Goal: Transaction & Acquisition: Subscribe to service/newsletter

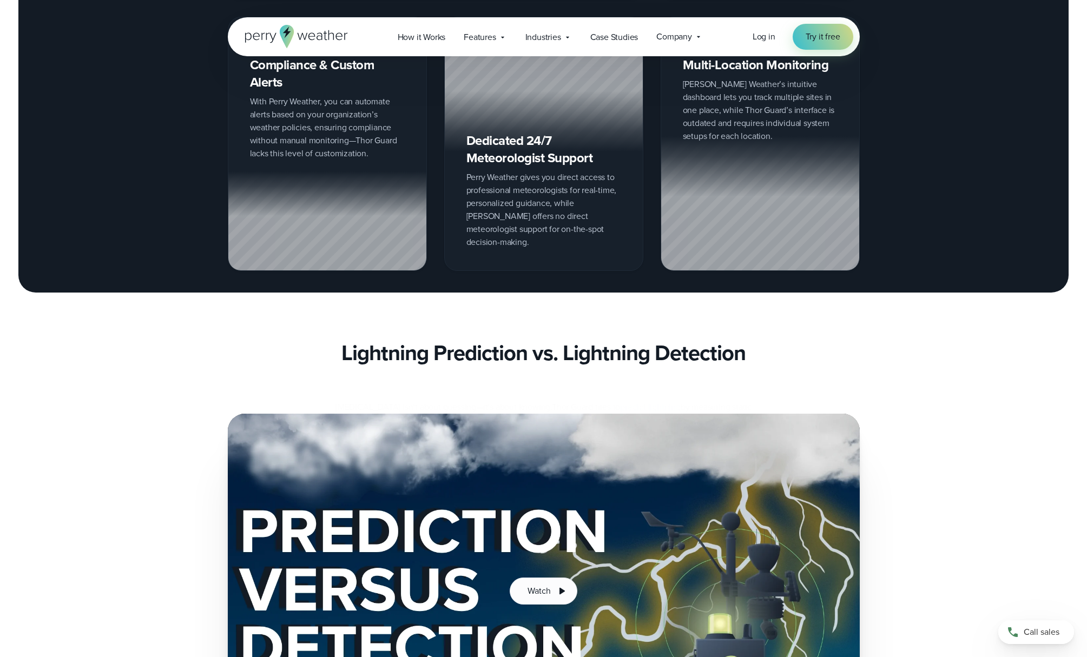
scroll to position [1839, 0]
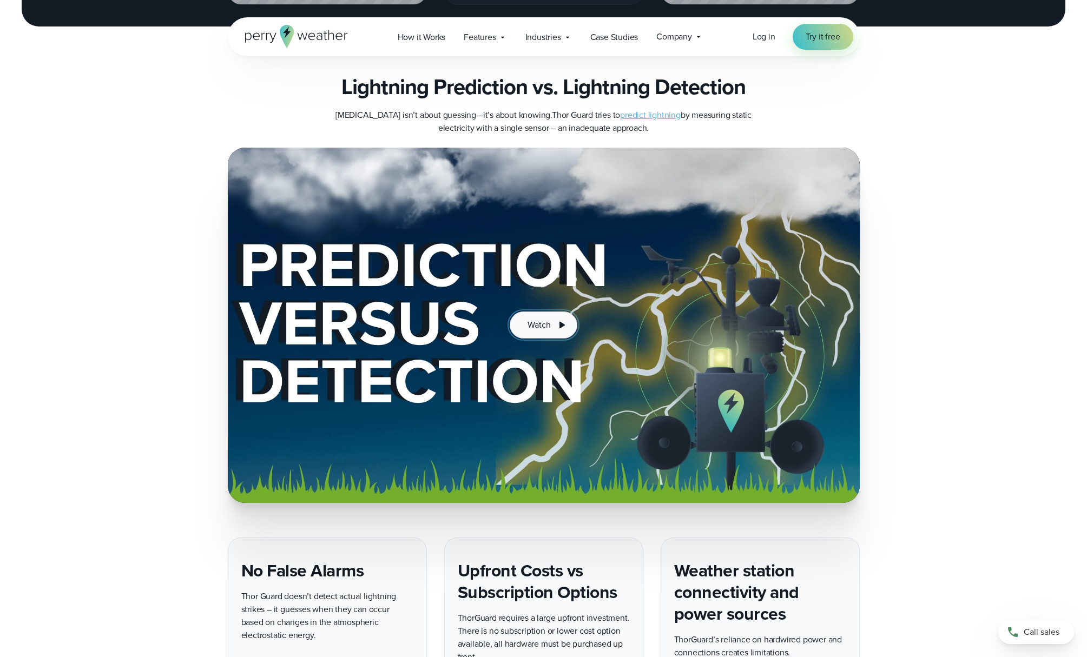
click at [549, 319] on span "Watch" at bounding box center [538, 325] width 23 height 13
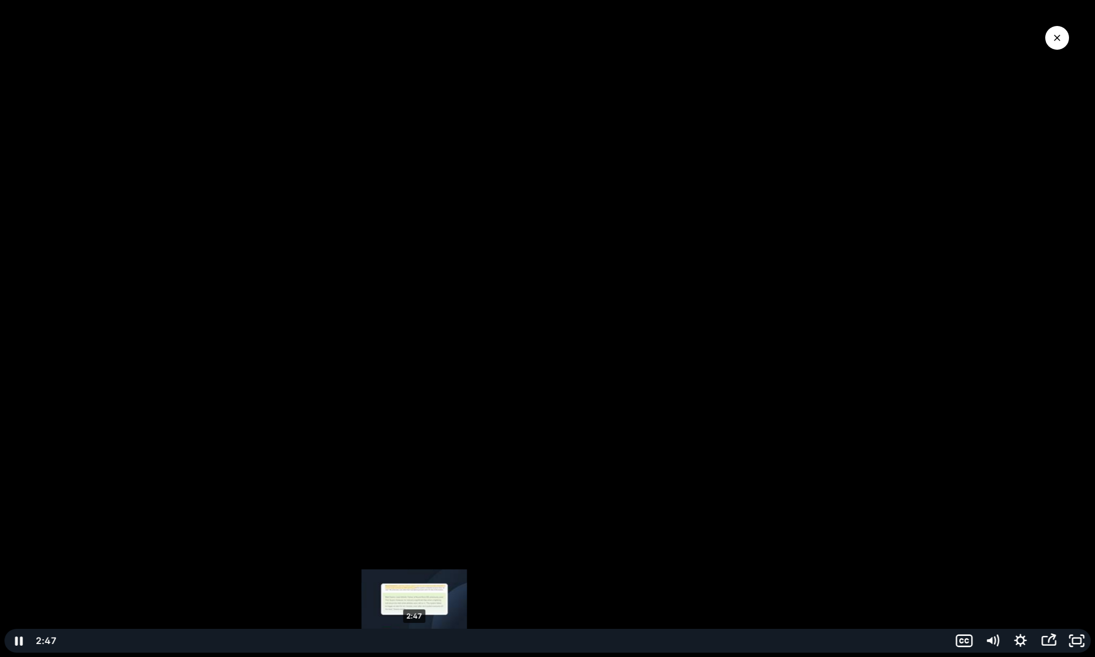
drag, startPoint x: 76, startPoint y: 641, endPoint x: 365, endPoint y: 642, distance: 288.9
click at [414, 642] on div "Playbar" at bounding box center [414, 641] width 8 height 8
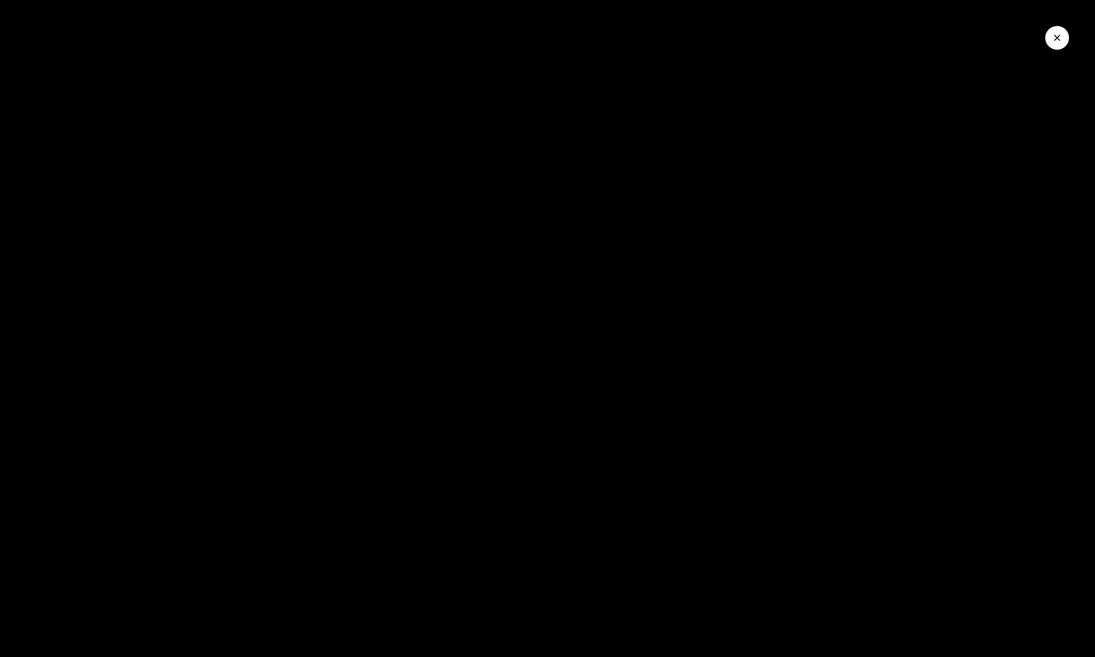
click at [1058, 39] on icon "Close Video" at bounding box center [1057, 37] width 11 height 11
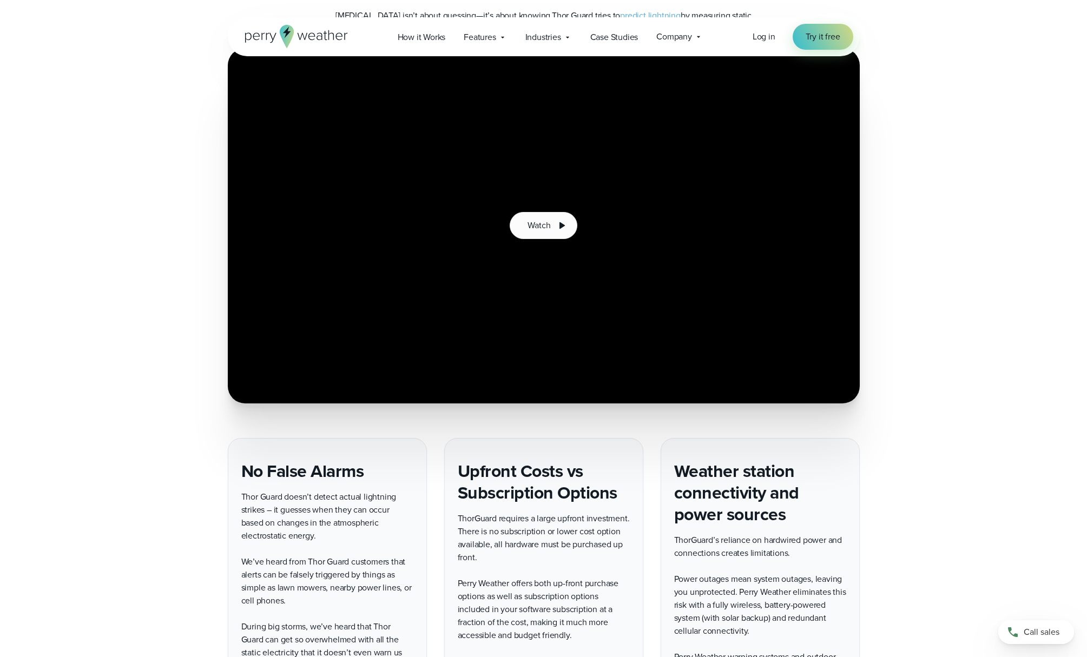
scroll to position [2110, 0]
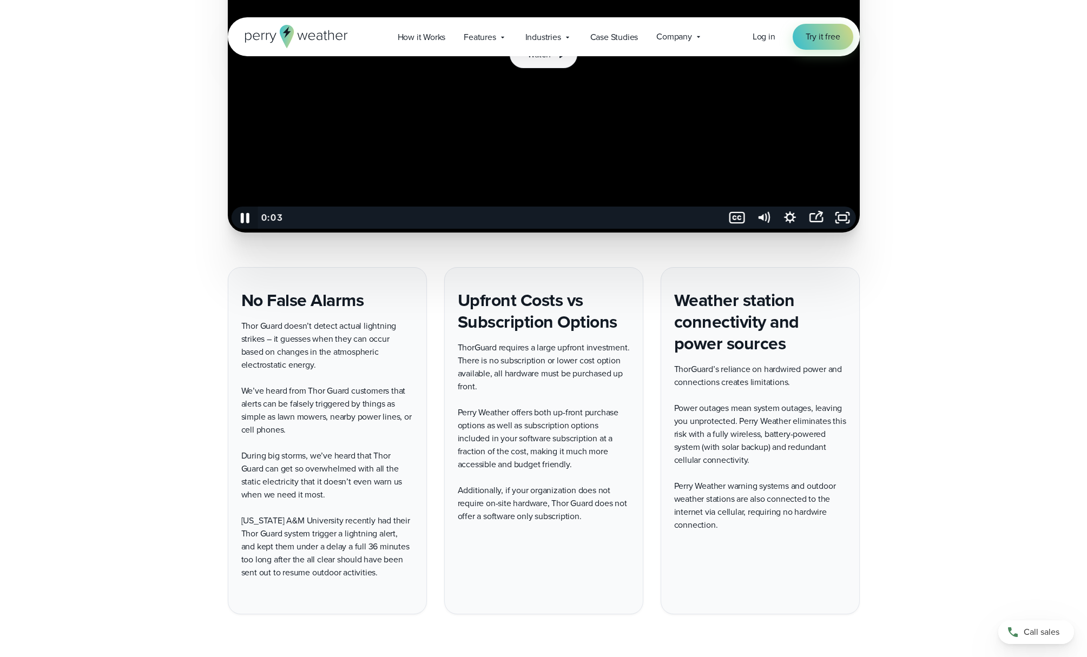
click at [247, 213] on icon "Pause" at bounding box center [245, 218] width 9 height 10
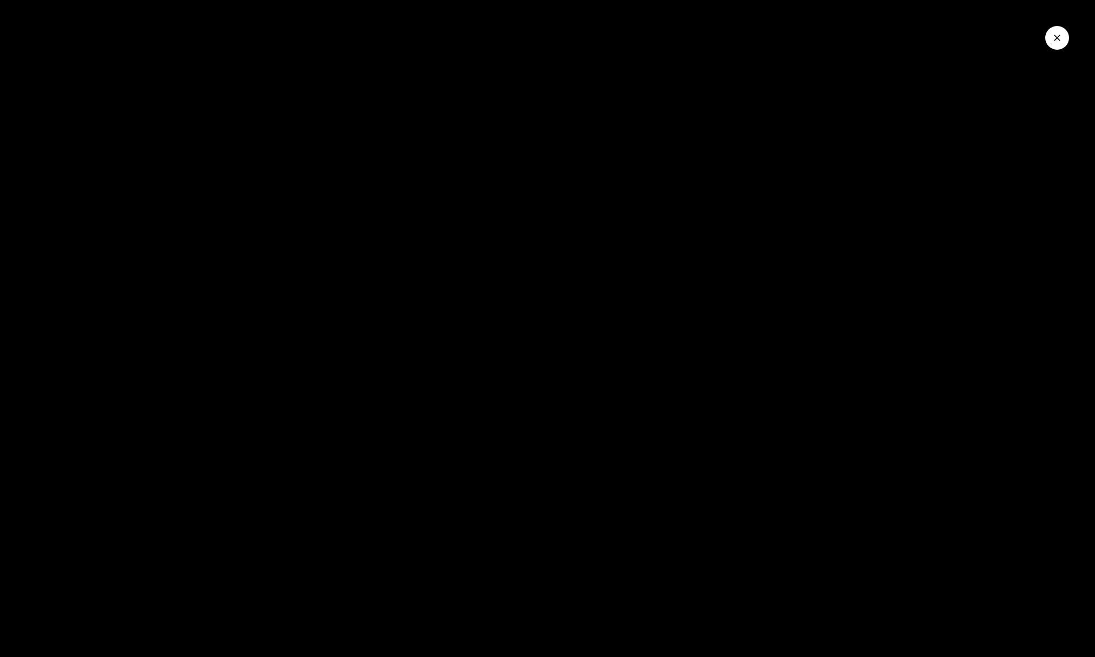
click at [1057, 36] on icon "Close Video" at bounding box center [1057, 37] width 11 height 11
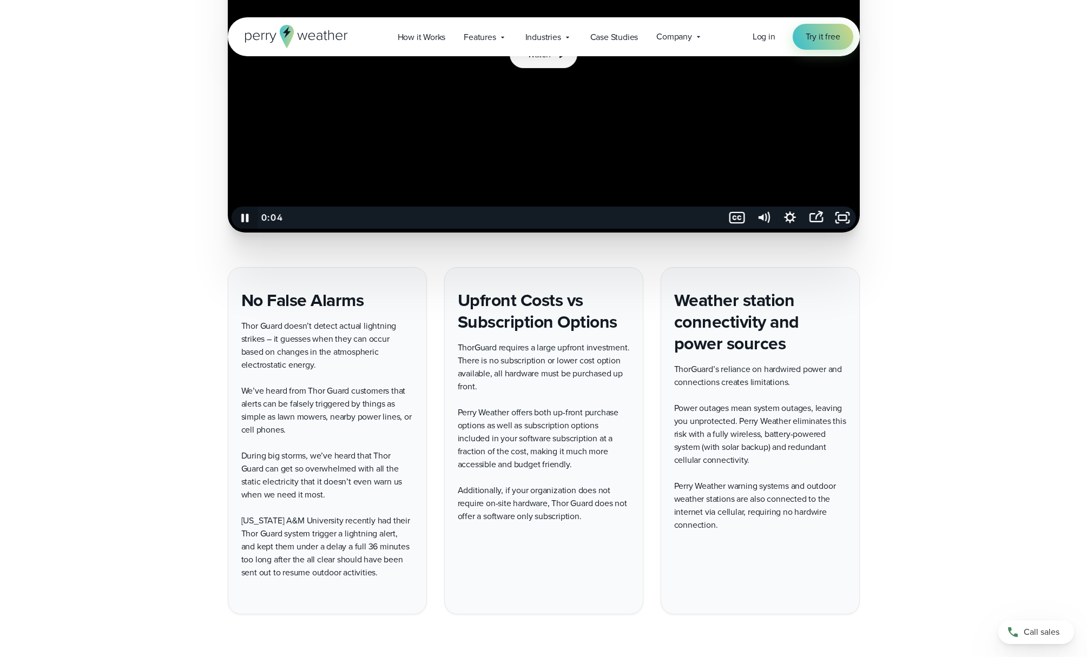
click at [243, 214] on icon "Pause" at bounding box center [244, 218] width 7 height 9
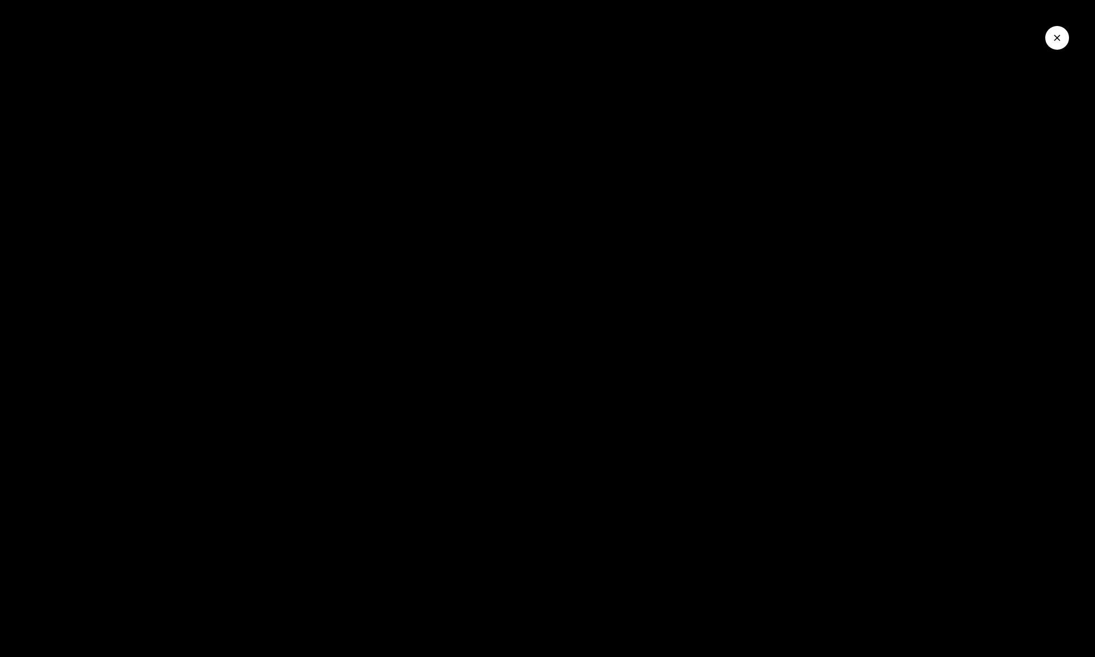
click at [1052, 45] on button "Close Video" at bounding box center [1057, 38] width 24 height 24
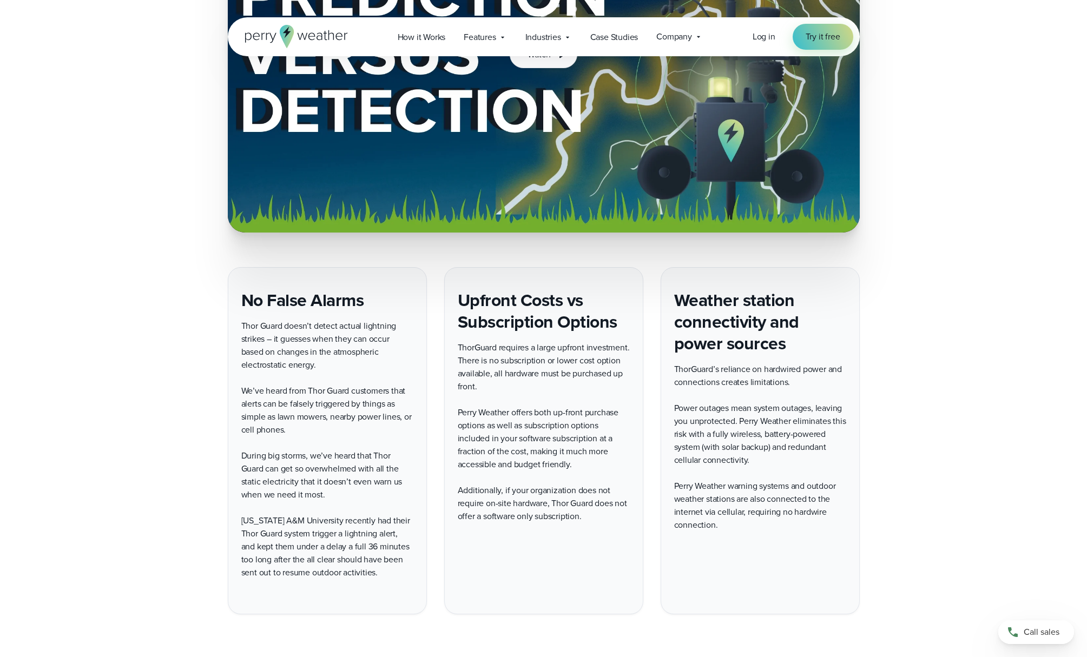
scroll to position [2380, 0]
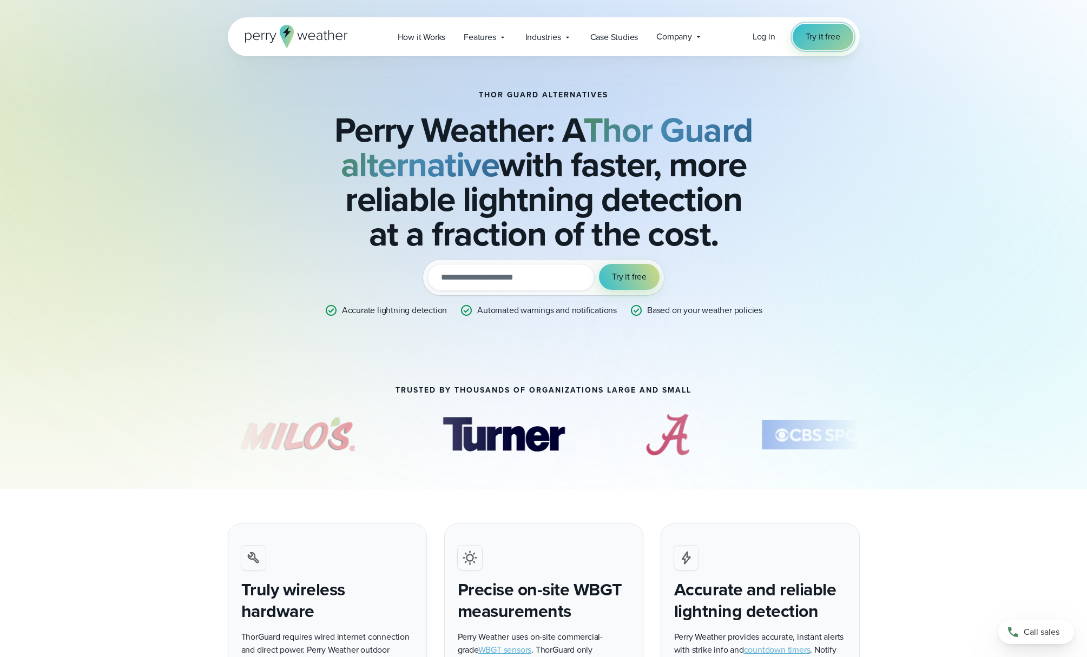
click at [822, 34] on span "Try it free" at bounding box center [822, 36] width 35 height 13
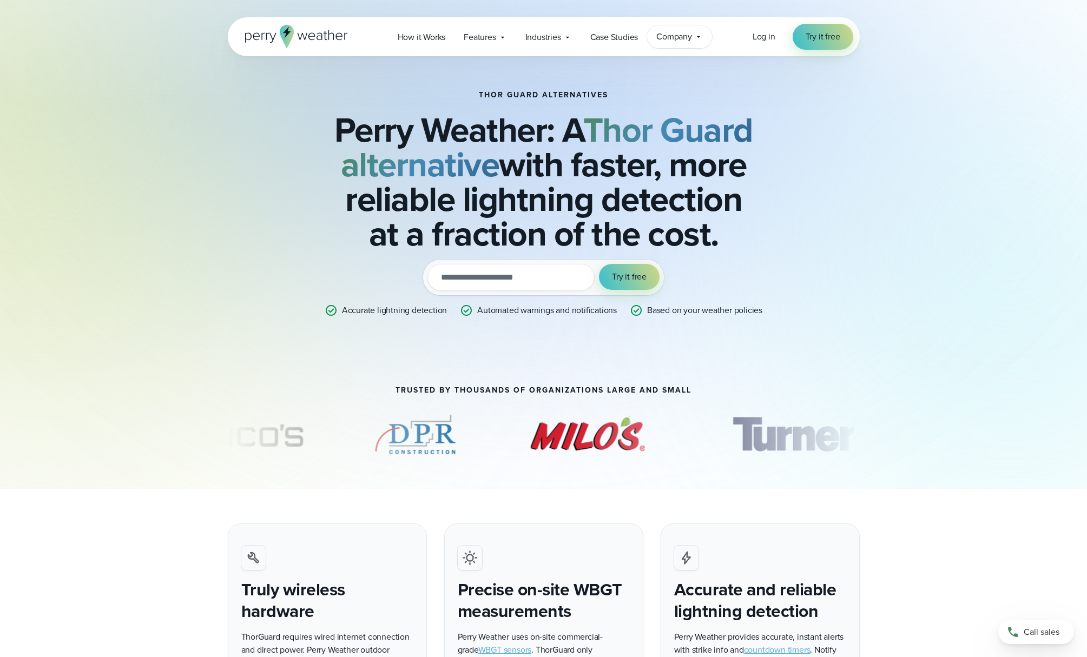
click at [695, 37] on icon at bounding box center [698, 36] width 9 height 9
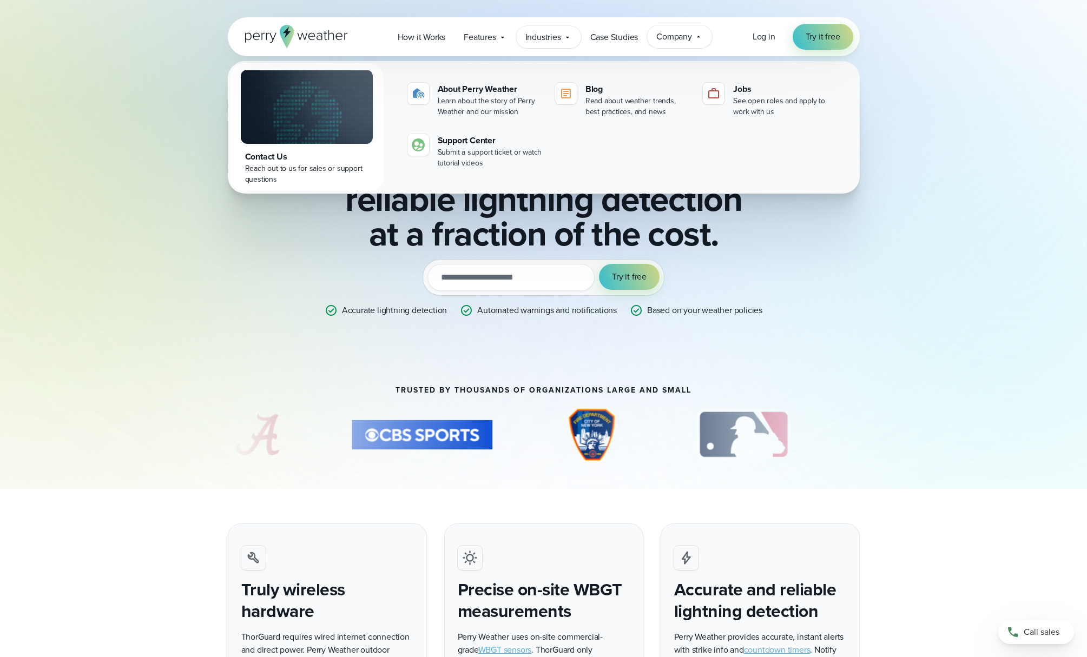
click at [562, 42] on div "Industries Featured Case Study How PGA of America is Prioritizing Golfer Safety…" at bounding box center [548, 37] width 65 height 22
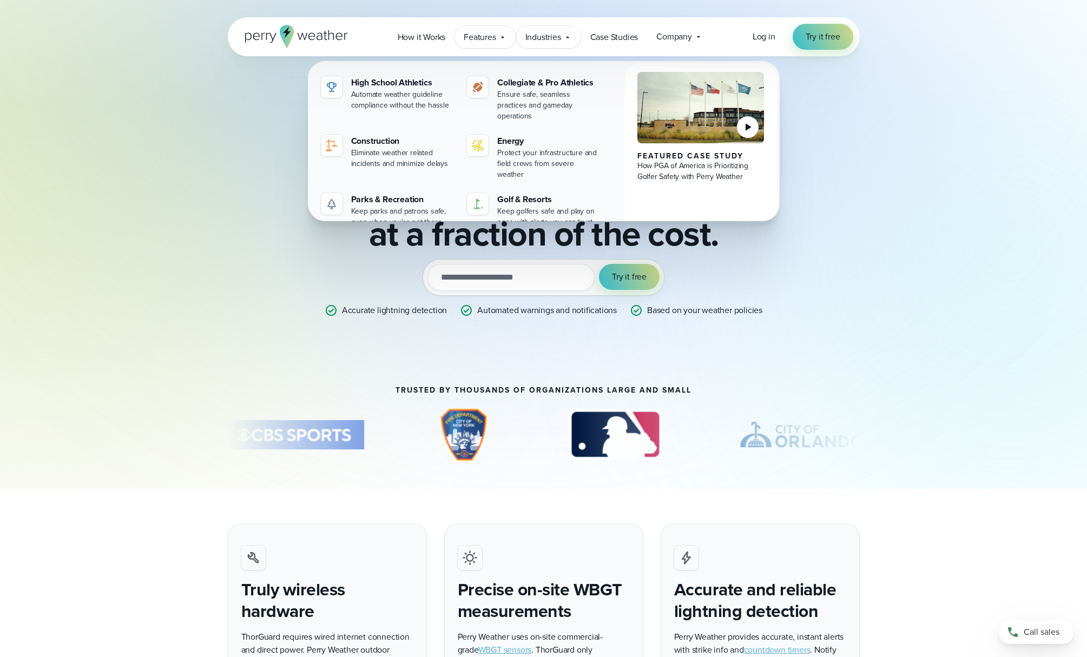
click at [498, 43] on div "Features Explore All Features Explore Perry Weather's on-site weather hardware …" at bounding box center [484, 37] width 61 height 22
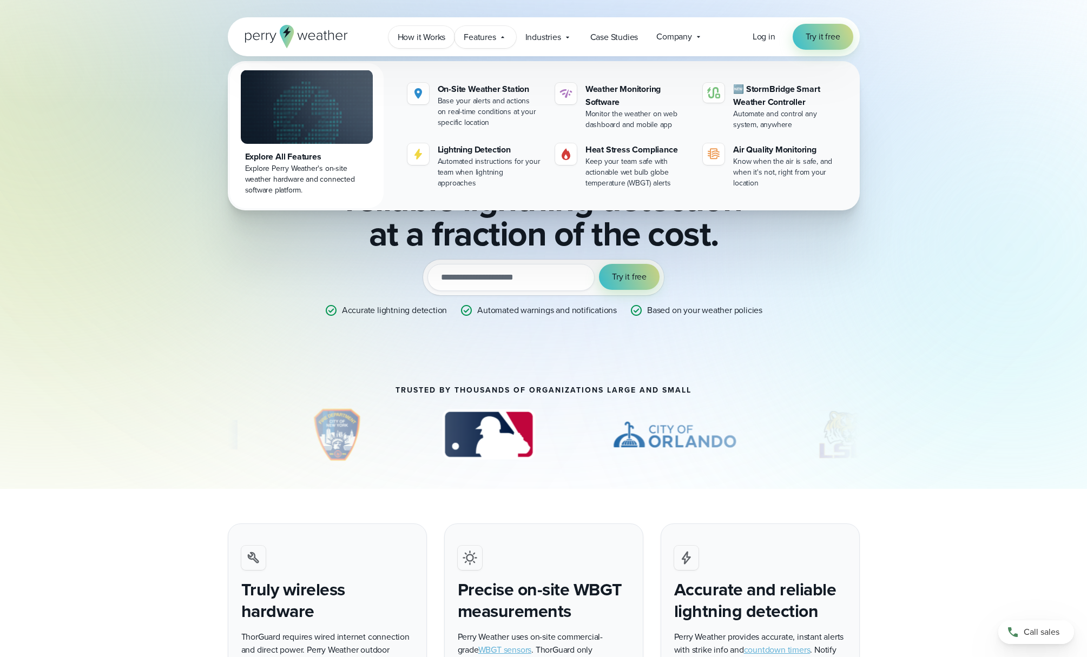
click at [412, 43] on span "How it Works" at bounding box center [422, 37] width 48 height 13
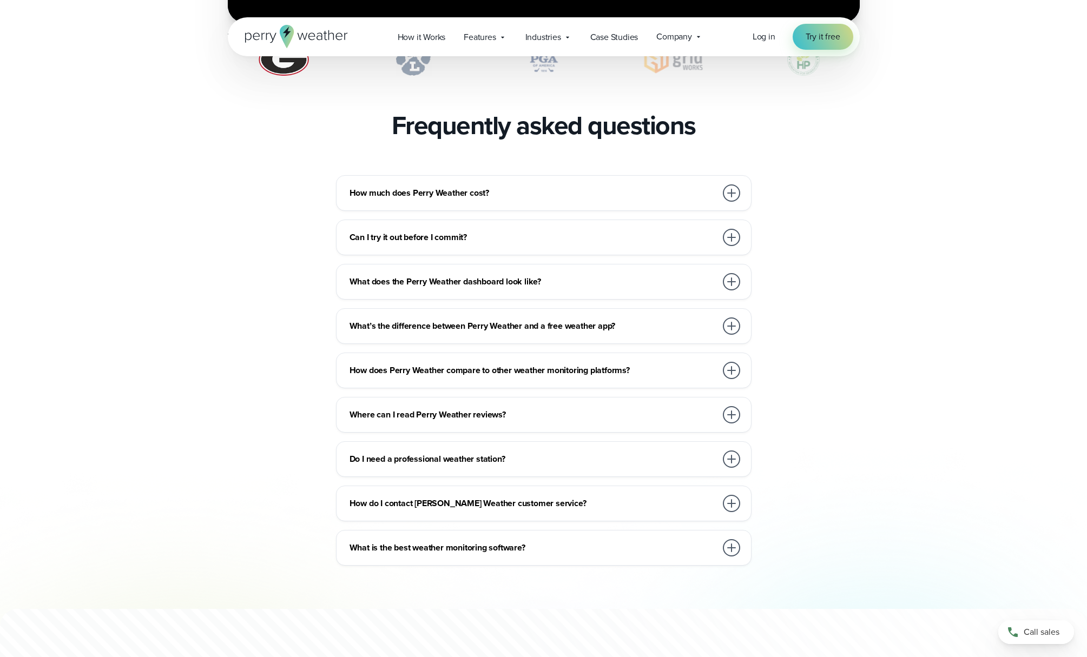
scroll to position [2326, 0]
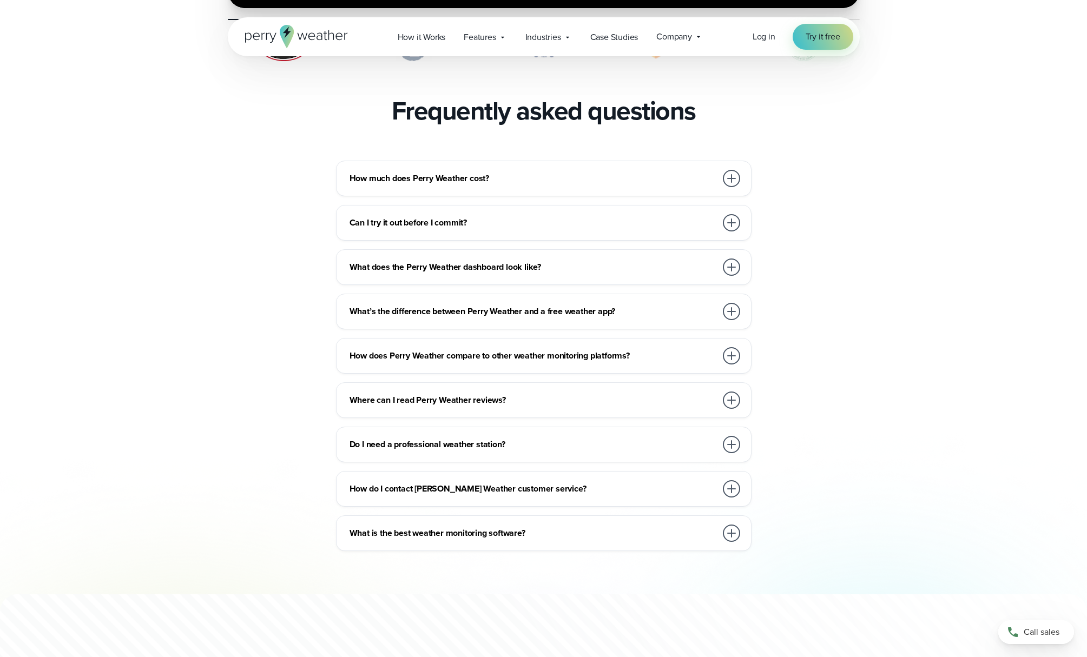
click at [731, 170] on div at bounding box center [731, 178] width 17 height 17
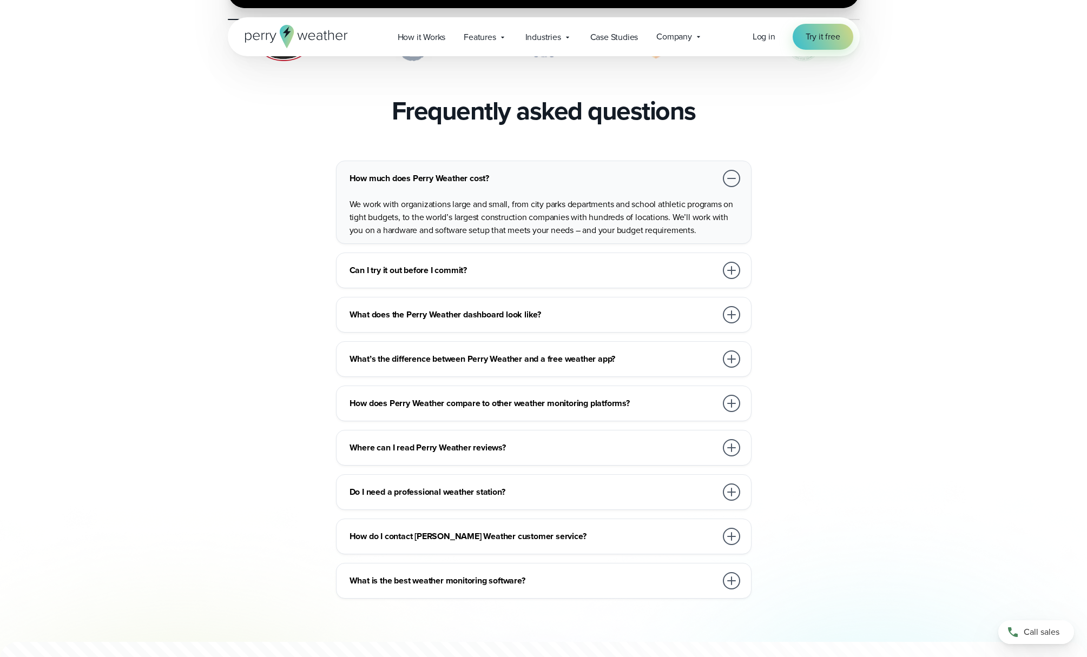
click at [729, 351] on div at bounding box center [731, 359] width 17 height 17
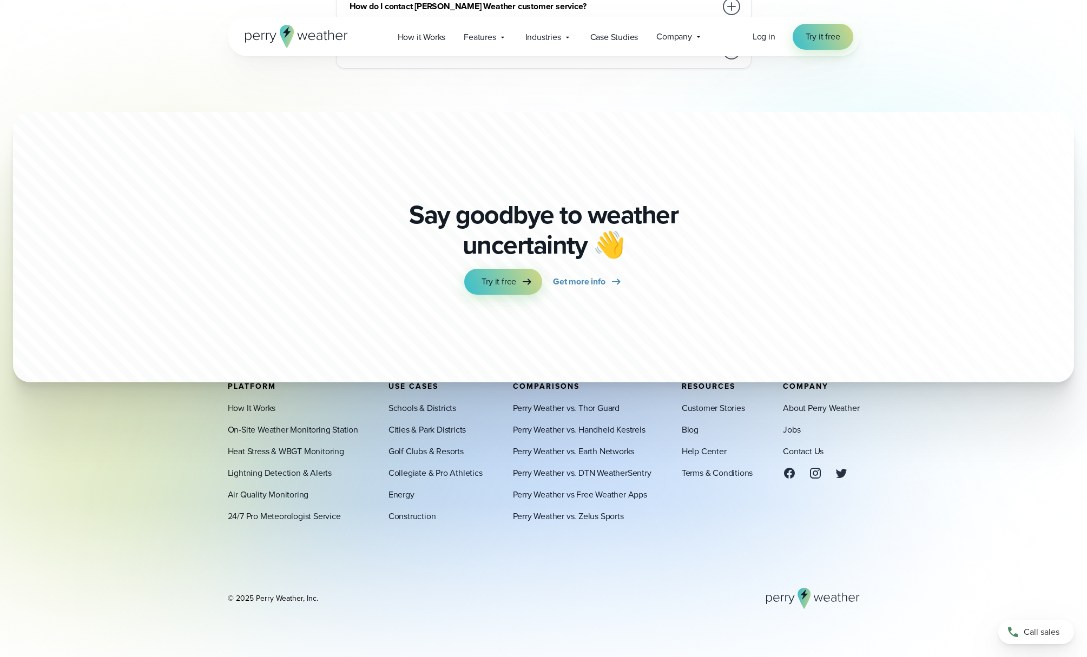
scroll to position [3021, 0]
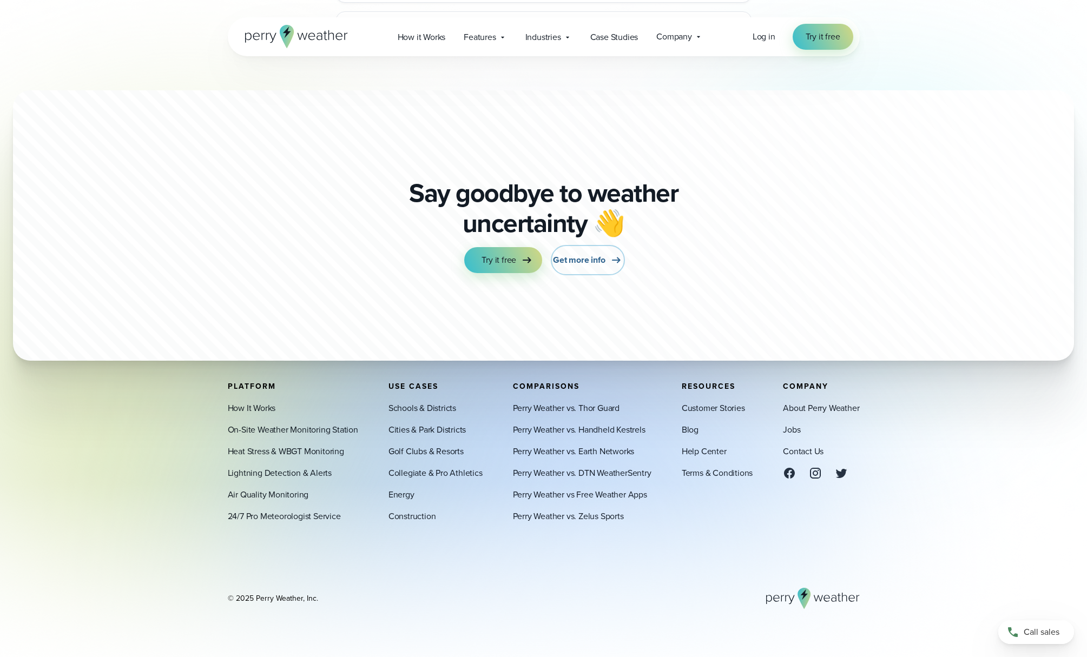
click at [589, 254] on span "Get more info" at bounding box center [579, 260] width 52 height 13
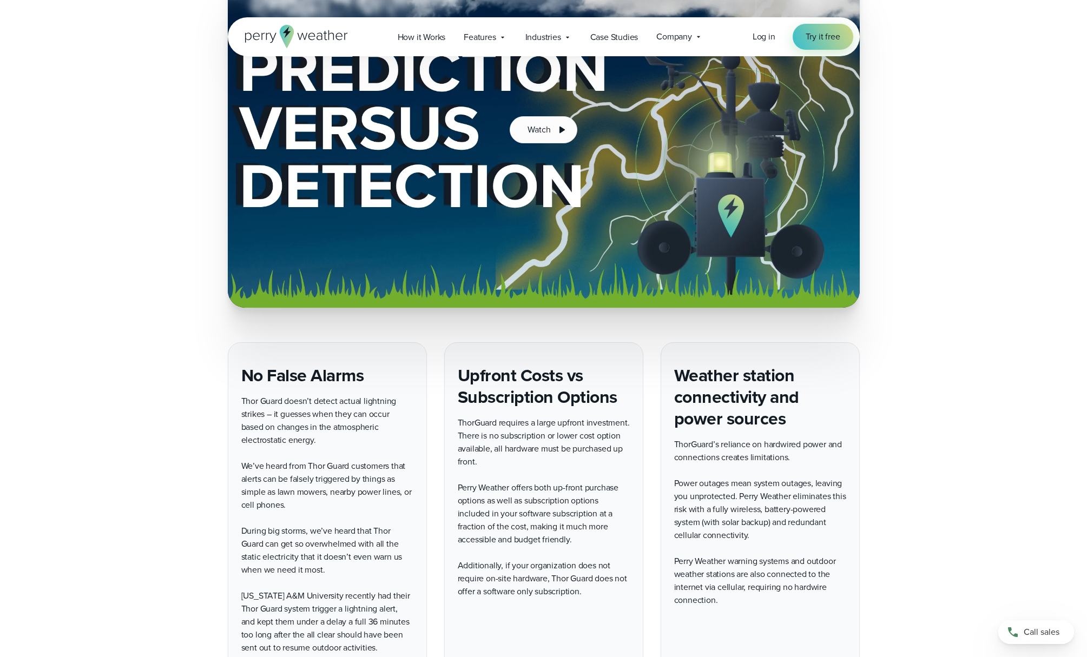
scroll to position [2056, 0]
